Goal: Communication & Community: Ask a question

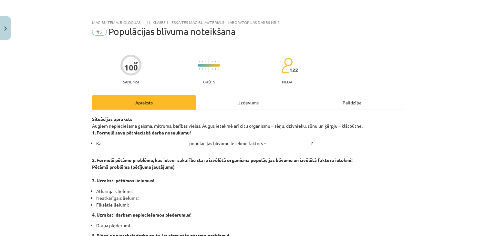
scroll to position [15, 0]
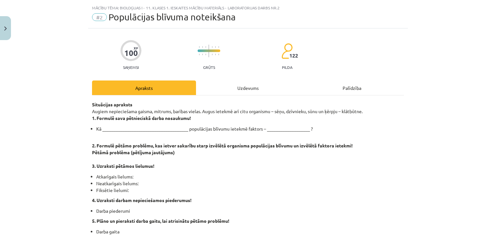
click at [349, 87] on div "Palīdzība" at bounding box center [352, 87] width 104 height 15
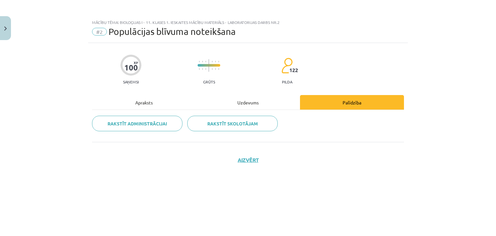
scroll to position [0, 0]
click at [235, 99] on div "Uzdevums" at bounding box center [248, 102] width 104 height 15
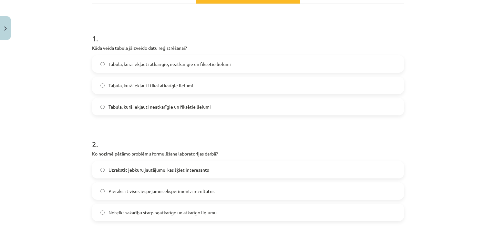
scroll to position [108, 0]
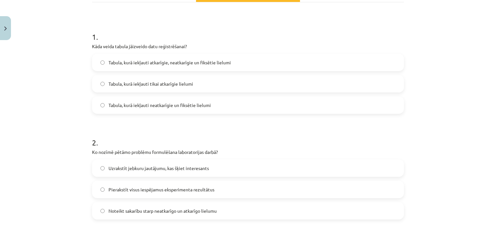
click at [187, 58] on label "Tabula, kurā iekļauti atkarīgie, neatkarīgie un fiksētie lielumi" at bounding box center [248, 62] width 311 height 16
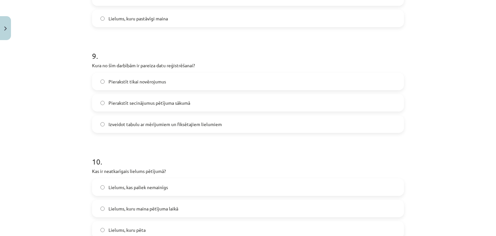
scroll to position [1011, 0]
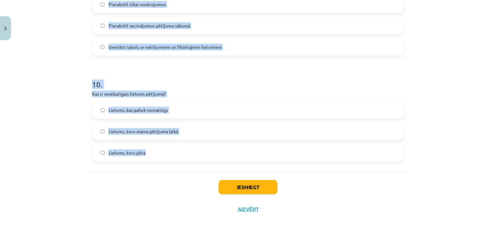
drag, startPoint x: 87, startPoint y: 42, endPoint x: 219, endPoint y: 166, distance: 181.2
copy form "Lore ipsum dolors ametconse adip elitseddoeius? Tempor, inci utlabore etdolorem…"
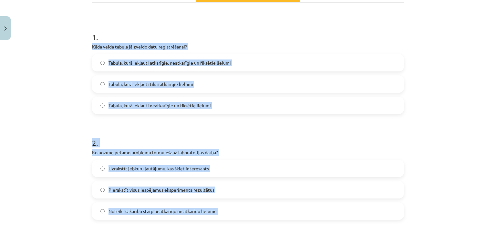
scroll to position [102, 0]
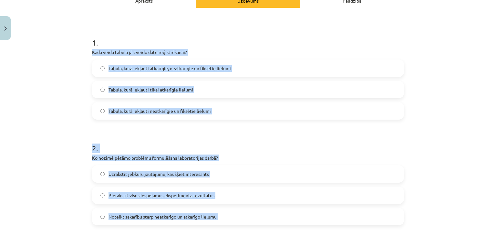
click at [475, 85] on div "Mācību tēma: Bioloģijas i - 11. klases 1. ieskaites mācību materiāls - laborato…" at bounding box center [248, 118] width 496 height 236
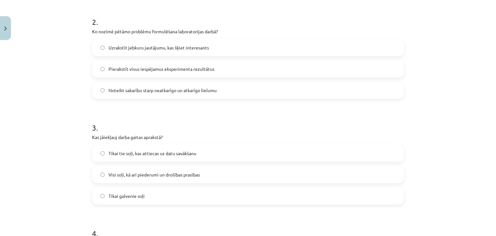
scroll to position [234, 0]
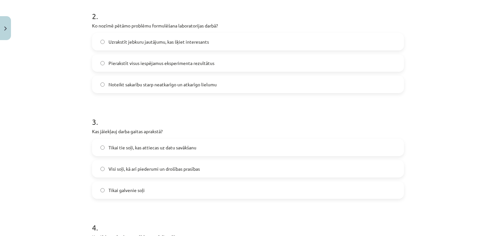
click at [151, 88] on label "Noteikt sakarību starp neatkarīgo un atkarīgo lielumu" at bounding box center [248, 84] width 311 height 16
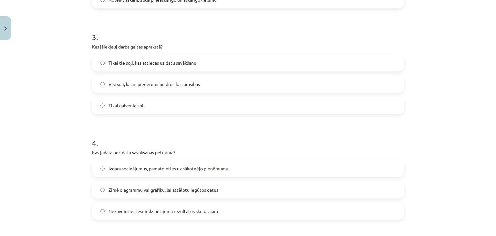
scroll to position [327, 0]
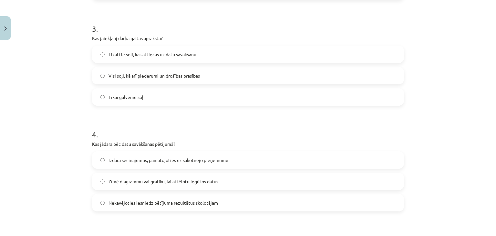
click at [119, 72] on span "Visi soļi, kā arī piederumi un drošības prasības" at bounding box center [154, 75] width 91 height 7
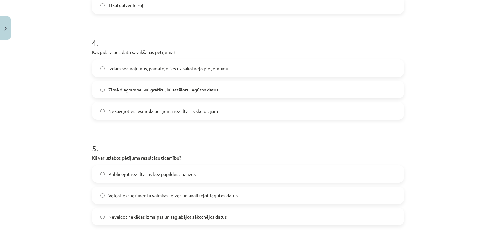
scroll to position [420, 0]
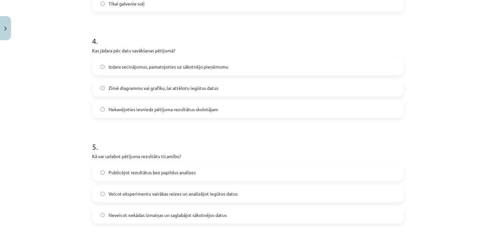
click at [180, 65] on span "Izdara secinājumus, pamatojoties uz sākotnējo pieņēmumu" at bounding box center [169, 66] width 120 height 7
click at [135, 112] on span "Nekavējoties iesniedz pētījuma rezultātus skolotājam" at bounding box center [163, 109] width 109 height 7
click at [155, 85] on span "Zīmē diagrammu vai grafiku, lai attēlotu iegūtos datus" at bounding box center [164, 88] width 110 height 7
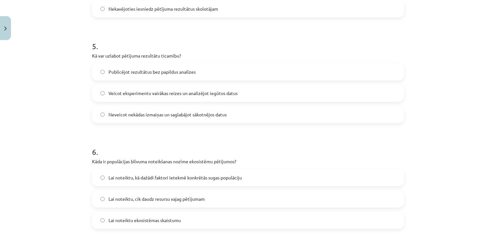
scroll to position [524, 0]
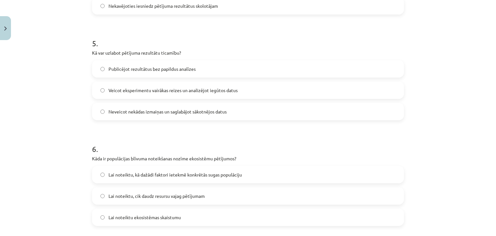
click at [128, 86] on label "Veicot eksperimentu vairākas reizes un analizējot iegūtos datus" at bounding box center [248, 90] width 311 height 16
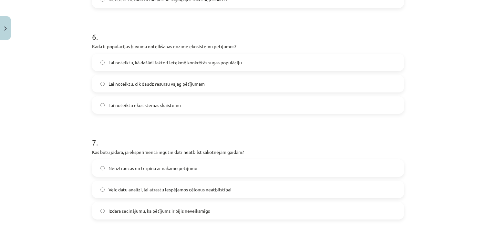
scroll to position [654, 0]
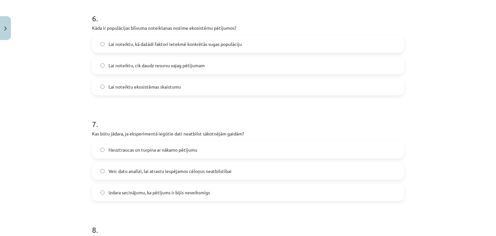
click at [145, 46] on span "Lai noteiktu, kā dažādi faktori ietekmē konkrētās sugas populāciju" at bounding box center [175, 44] width 133 height 7
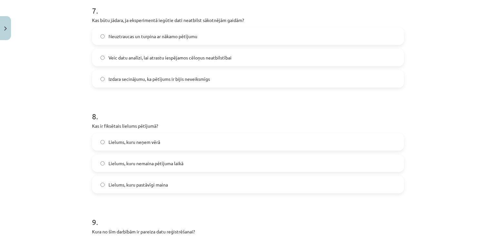
scroll to position [772, 0]
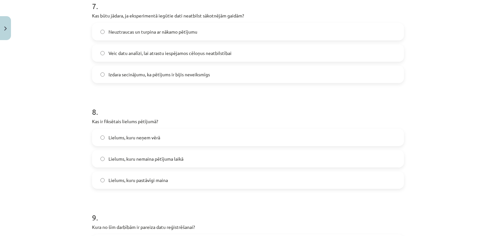
click at [131, 52] on span "Veic datu analīzi, lai atrastu iespējamos cēloņus neatbilstībai" at bounding box center [170, 53] width 123 height 7
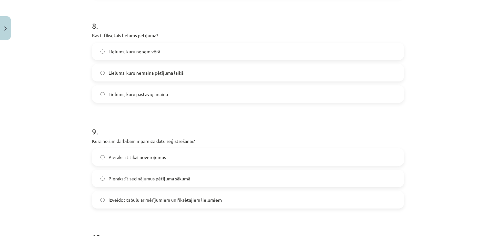
scroll to position [875, 0]
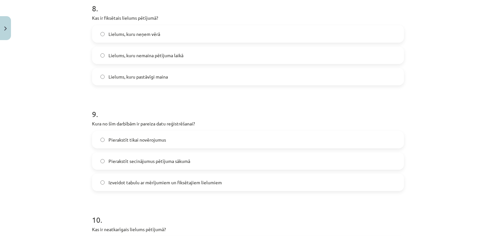
click at [127, 56] on span "Lielums, kuru nemaina pētījuma laikā" at bounding box center [146, 55] width 75 height 7
click at [147, 176] on label "Izveidot tabulu ar mērījumiem un fiksētajiem lielumiem" at bounding box center [248, 182] width 311 height 16
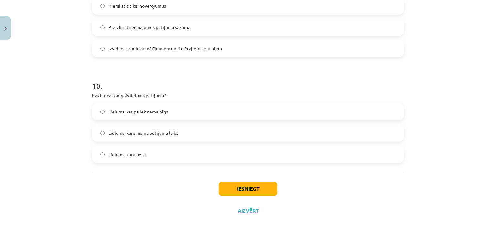
scroll to position [1011, 0]
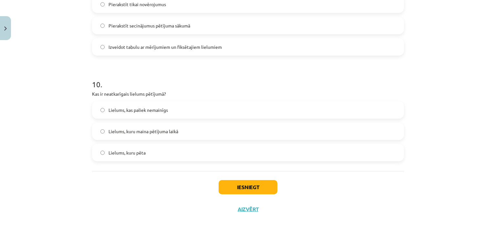
click at [160, 131] on span "Lielums, kuru maina pētījuma laikā" at bounding box center [144, 131] width 70 height 7
click at [240, 186] on button "Iesniegt" at bounding box center [248, 187] width 59 height 14
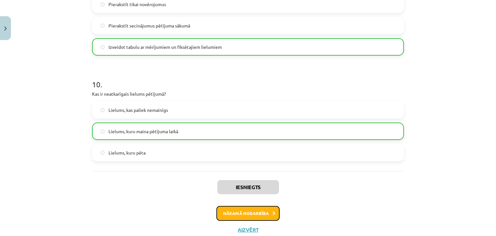
click at [251, 210] on button "Nākamā nodarbība" at bounding box center [247, 213] width 63 height 15
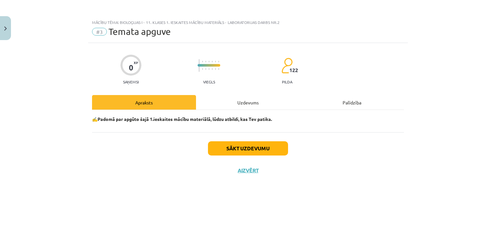
click at [235, 101] on div "Uzdevums" at bounding box center [248, 102] width 104 height 15
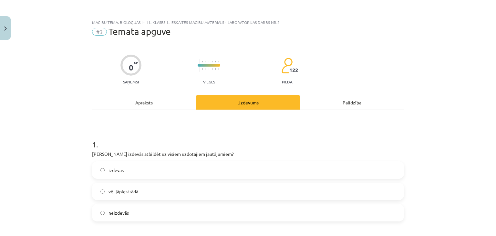
click at [153, 175] on label "izdevās" at bounding box center [248, 170] width 311 height 16
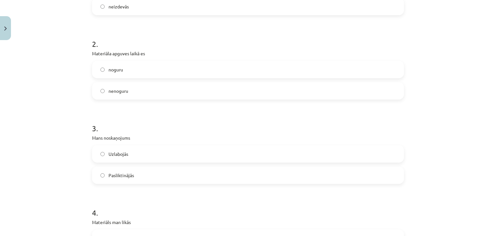
scroll to position [200, 0]
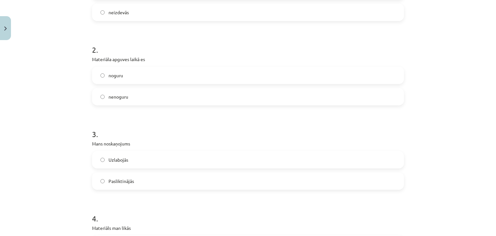
click at [214, 75] on label "noguru" at bounding box center [248, 75] width 311 height 16
click at [210, 98] on label "nenoguru" at bounding box center [248, 96] width 311 height 16
click at [177, 165] on label "Uzlabojās" at bounding box center [248, 159] width 311 height 16
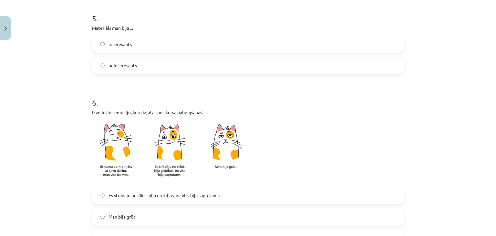
scroll to position [497, 0]
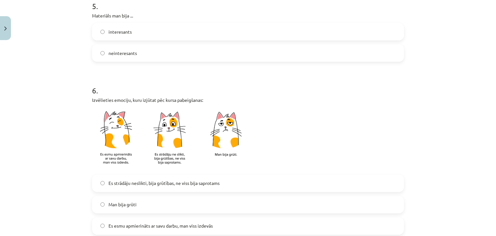
click at [194, 31] on label "interesants" at bounding box center [248, 32] width 311 height 16
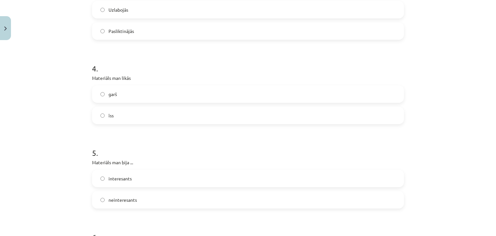
scroll to position [422, 0]
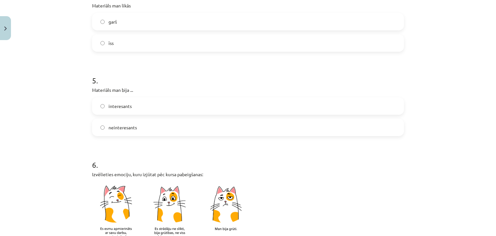
click at [270, 48] on label "īss" at bounding box center [248, 43] width 311 height 16
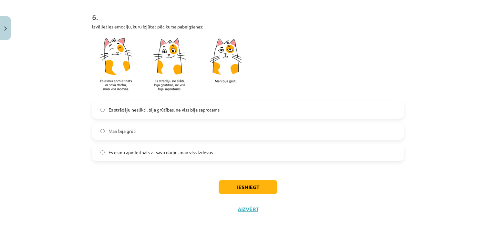
click at [223, 157] on label "Es esmu apmierināts ar savu darbu, man viss izdevās" at bounding box center [248, 152] width 311 height 16
click at [244, 185] on button "Iesniegt" at bounding box center [248, 187] width 59 height 14
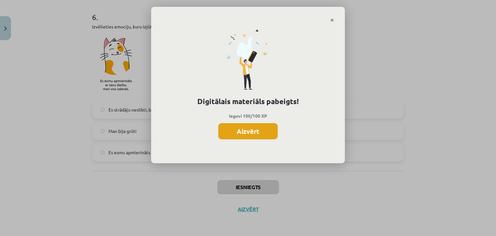
click at [257, 131] on button "Aizvērt" at bounding box center [247, 131] width 59 height 16
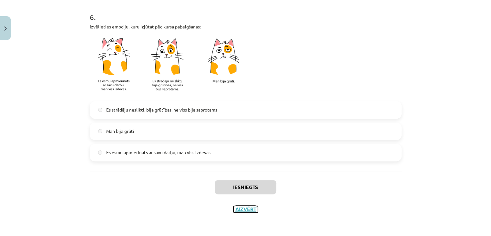
click at [248, 211] on button "Aizvērt" at bounding box center [246, 209] width 25 height 6
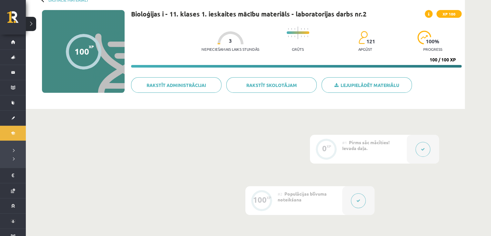
scroll to position [0, 0]
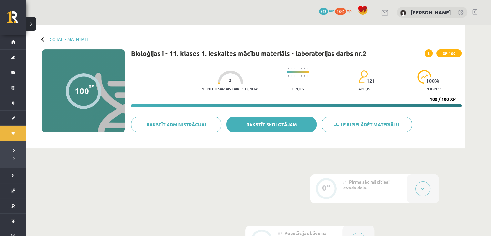
click at [271, 125] on link "Rakstīt skolotājam" at bounding box center [271, 125] width 90 height 16
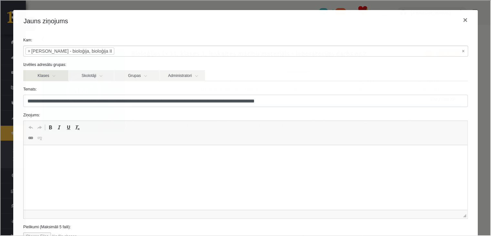
click at [51, 74] on link "Klases" at bounding box center [45, 74] width 45 height 11
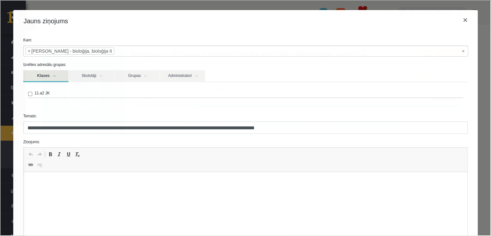
click at [59, 75] on link "Klases" at bounding box center [45, 75] width 45 height 12
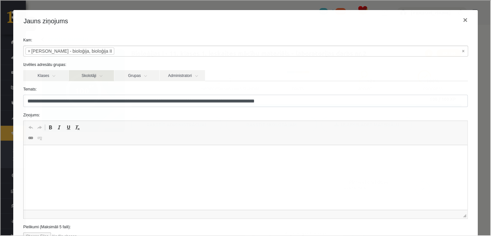
click at [98, 77] on link "Skolotāji" at bounding box center [90, 74] width 45 height 11
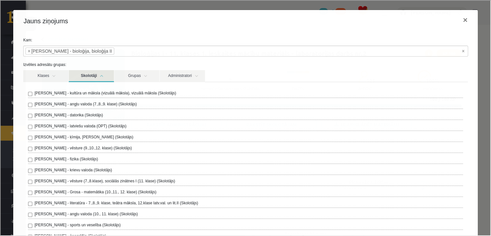
click at [100, 74] on link "Skolotāji" at bounding box center [90, 75] width 45 height 12
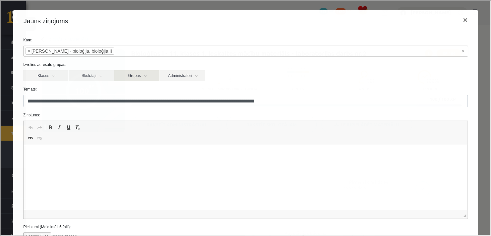
click at [138, 76] on link "Grupas" at bounding box center [136, 74] width 45 height 11
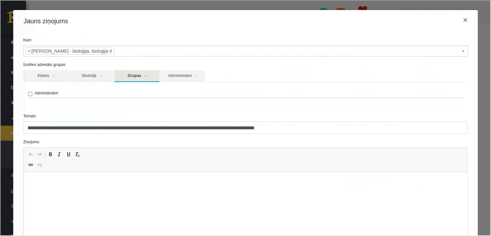
click at [138, 76] on link "Grupas" at bounding box center [136, 75] width 45 height 12
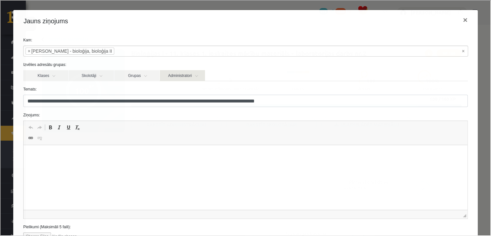
click at [185, 72] on link "Administratori" at bounding box center [181, 74] width 45 height 11
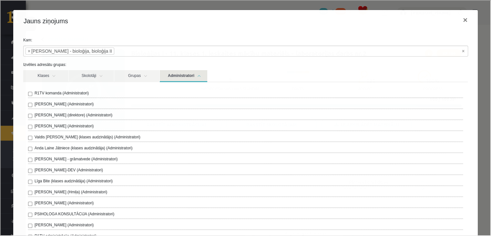
click at [185, 72] on link "Administratori" at bounding box center [182, 75] width 47 height 12
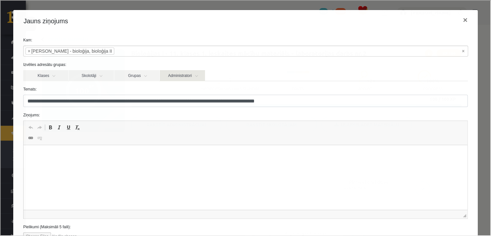
click at [184, 73] on link "Administratori" at bounding box center [181, 74] width 45 height 11
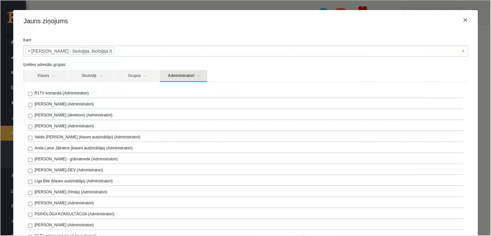
click at [184, 73] on link "Administratori" at bounding box center [182, 75] width 47 height 12
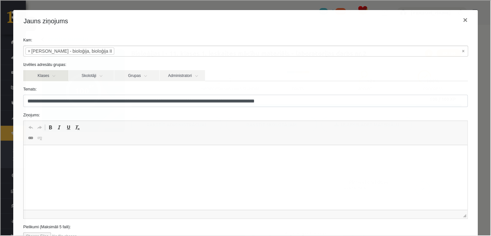
click at [54, 75] on link "Klases" at bounding box center [45, 74] width 45 height 11
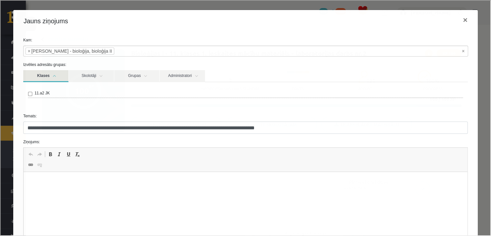
click at [52, 75] on link "Klases" at bounding box center [45, 75] width 45 height 12
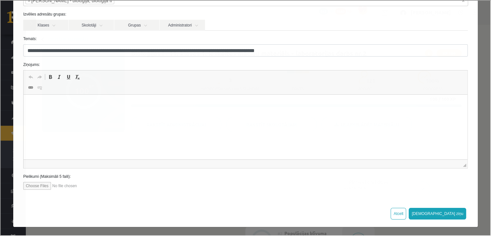
scroll to position [20, 0]
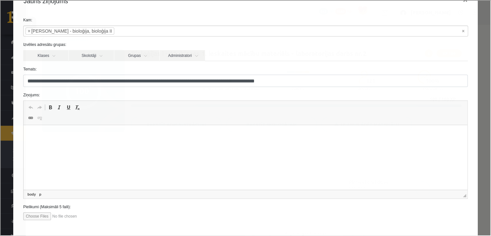
click at [327, 138] on p "Bagātinātā teksta redaktors, wiswyg-editor-47433836563400-1760093447-33" at bounding box center [245, 134] width 431 height 7
click at [95, 135] on p "********" at bounding box center [243, 134] width 427 height 7
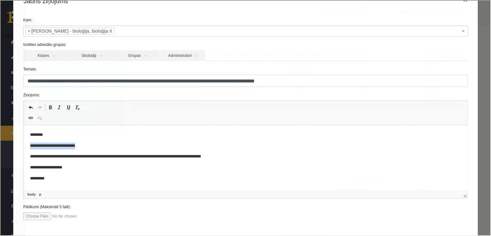
drag, startPoint x: 96, startPoint y: 147, endPoint x: 29, endPoint y: 145, distance: 67.2
click at [29, 145] on html "**********" at bounding box center [245, 162] width 444 height 74
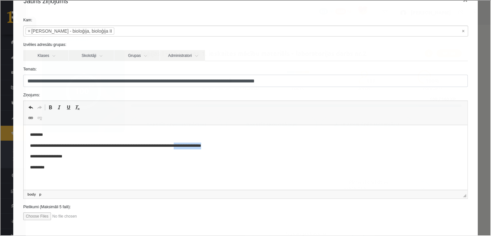
drag, startPoint x: 228, startPoint y: 147, endPoint x: 188, endPoint y: 147, distance: 40.1
click at [188, 147] on p "**********" at bounding box center [243, 145] width 427 height 7
click at [54, 169] on p "*********" at bounding box center [243, 167] width 427 height 7
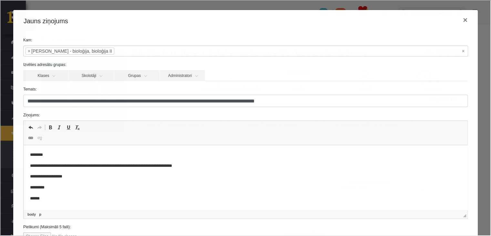
scroll to position [50, 0]
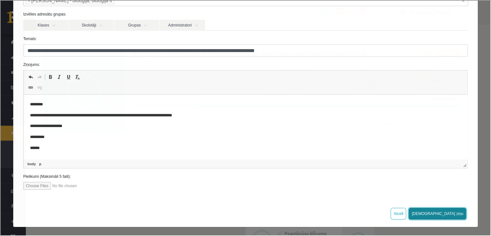
click at [449, 214] on button "[DEMOGRAPHIC_DATA] ziņu" at bounding box center [436, 213] width 57 height 12
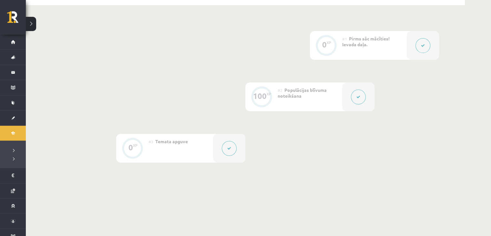
scroll to position [0, 0]
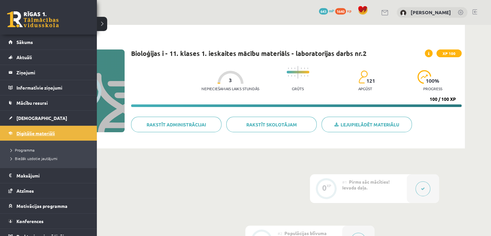
click at [16, 134] on link "Digitālie materiāli" at bounding box center [48, 133] width 80 height 15
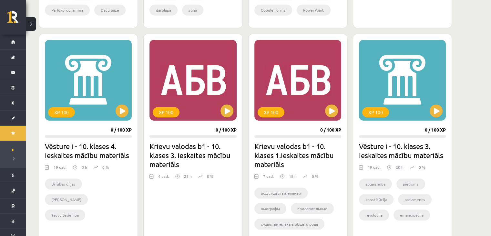
scroll to position [215, 0]
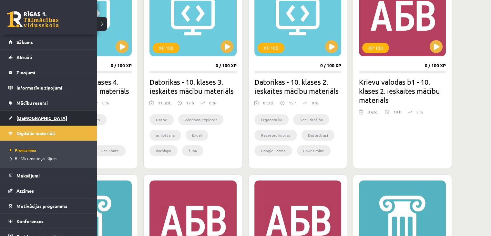
click at [11, 118] on link "[DEMOGRAPHIC_DATA]" at bounding box center [48, 117] width 80 height 15
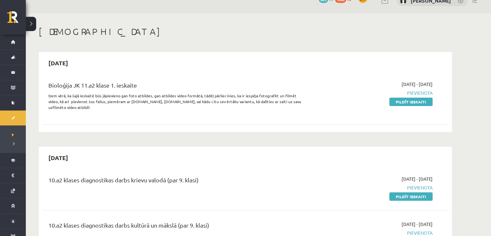
scroll to position [18, 0]
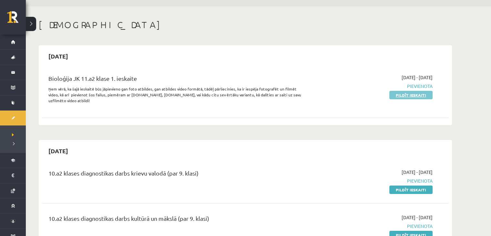
click at [420, 94] on link "Pildīt ieskaiti" at bounding box center [411, 95] width 43 height 8
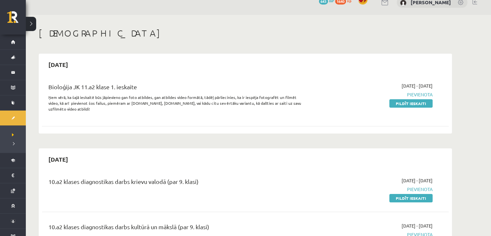
scroll to position [0, 0]
